Goal: Entertainment & Leisure: Browse casually

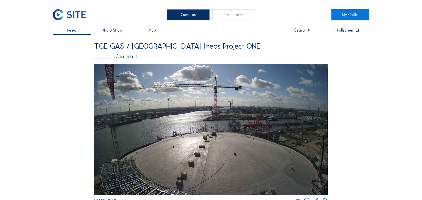
click at [124, 58] on div "Camera 1" at bounding box center [211, 57] width 234 height 6
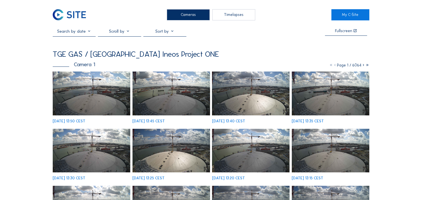
click at [105, 95] on img at bounding box center [92, 93] width 78 height 44
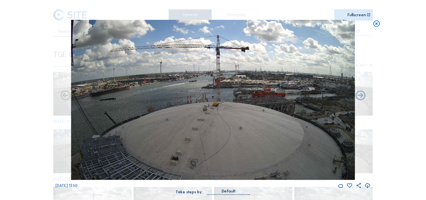
drag, startPoint x: 315, startPoint y: 129, endPoint x: 233, endPoint y: 97, distance: 87.5
click at [233, 97] on img at bounding box center [213, 100] width 284 height 160
click at [233, 114] on img at bounding box center [213, 100] width 284 height 160
click at [419, 108] on div "Scroll to travel through time | Press 'Alt' Button + Scroll to Zoom | Click and…" at bounding box center [213, 100] width 426 height 200
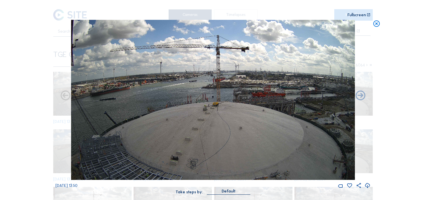
click at [376, 27] on icon at bounding box center [377, 24] width 8 height 8
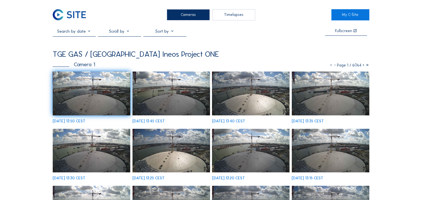
scroll to position [175, 0]
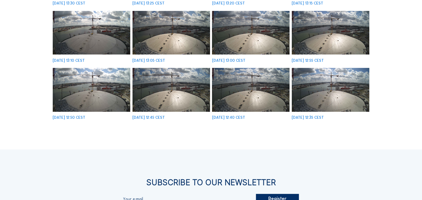
click at [270, 95] on img at bounding box center [251, 90] width 78 height 44
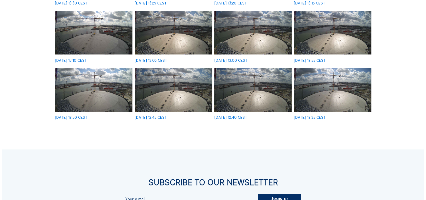
scroll to position [176, 0]
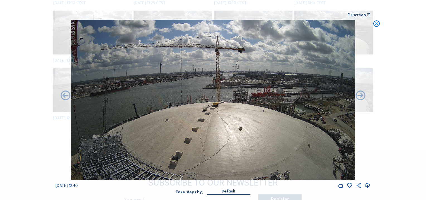
click at [369, 185] on icon at bounding box center [368, 185] width 6 height 7
click at [408, 74] on div "Scroll to travel through time | Press 'Alt' Button + Scroll to Zoom | Click and…" at bounding box center [213, 100] width 426 height 200
click at [377, 26] on icon at bounding box center [377, 24] width 8 height 8
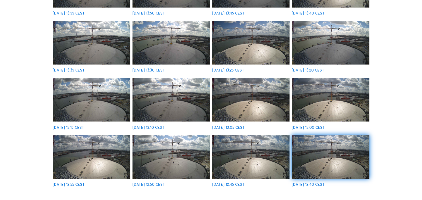
scroll to position [0, 0]
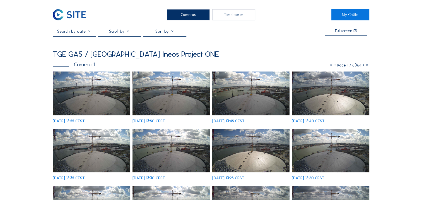
click at [94, 103] on img at bounding box center [92, 93] width 78 height 44
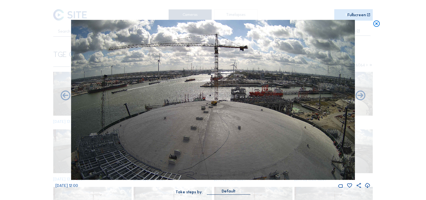
click at [379, 24] on icon at bounding box center [377, 24] width 8 height 8
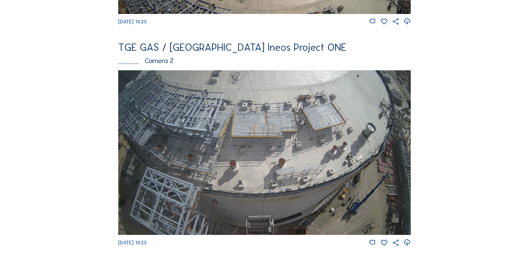
scroll to position [223, 0]
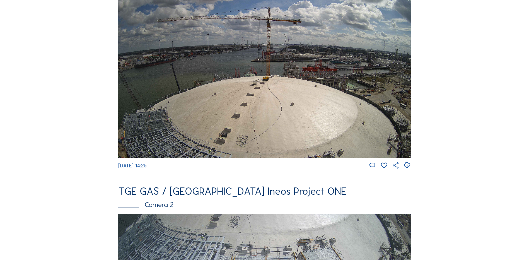
scroll to position [56, 0]
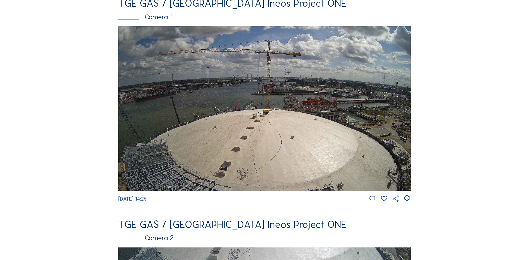
click at [204, 97] on img at bounding box center [264, 108] width 293 height 165
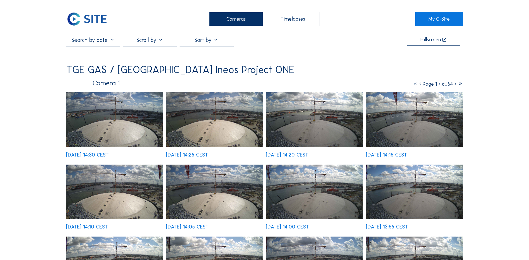
click at [120, 132] on img at bounding box center [114, 119] width 97 height 55
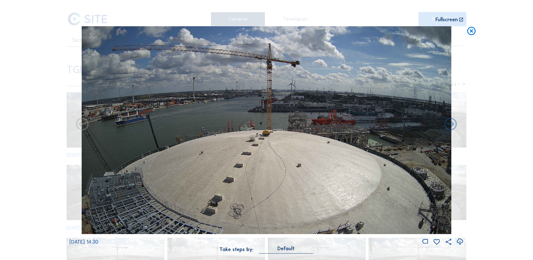
click at [459, 240] on icon at bounding box center [460, 241] width 8 height 9
click at [509, 127] on div "Scroll to travel through time | Press 'Alt' Button + Scroll to Zoom | Click and…" at bounding box center [266, 130] width 533 height 260
click at [472, 33] on icon at bounding box center [472, 31] width 10 height 10
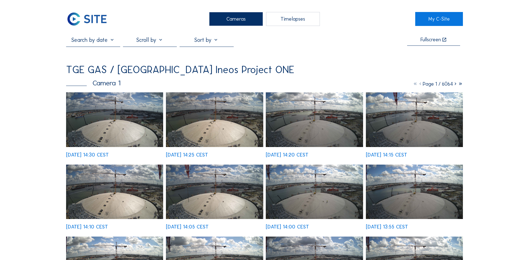
click at [217, 19] on div "Cameras" at bounding box center [236, 19] width 54 height 14
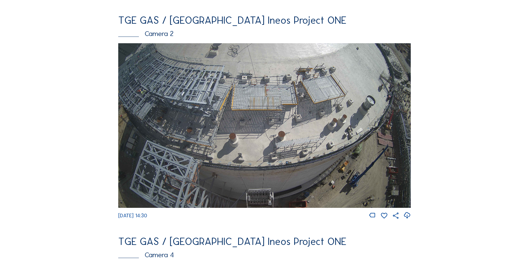
scroll to position [251, 0]
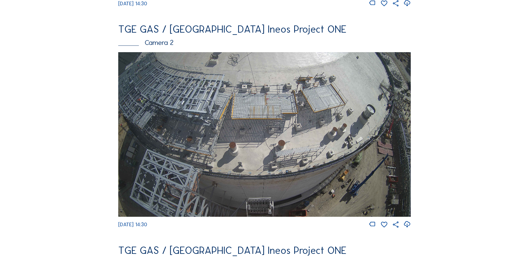
click at [339, 155] on img at bounding box center [264, 134] width 293 height 165
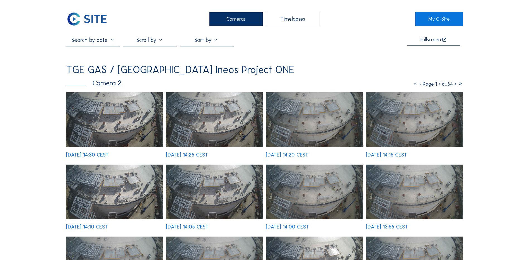
click at [118, 136] on img at bounding box center [114, 119] width 97 height 55
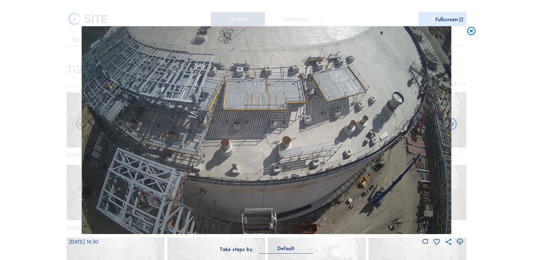
click at [459, 244] on icon at bounding box center [460, 241] width 8 height 9
click at [493, 66] on div "Scroll to travel through time | Press 'Alt' Button + Scroll to Zoom | Click and…" at bounding box center [266, 130] width 533 height 260
click at [471, 30] on icon at bounding box center [472, 31] width 10 height 10
